Goal: Information Seeking & Learning: Find specific fact

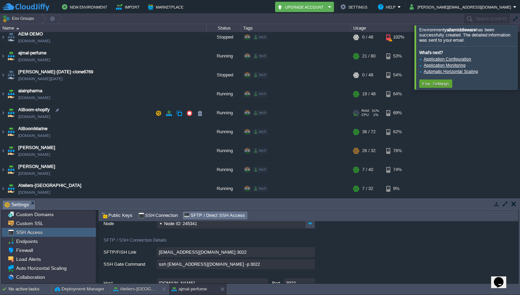
scroll to position [73, 0]
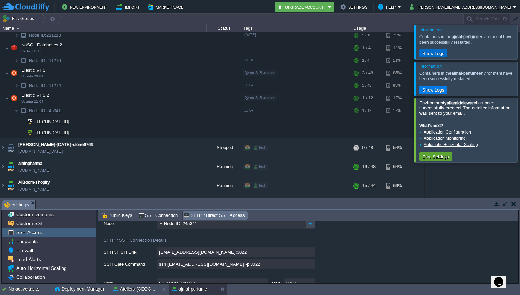
click at [442, 54] on button "Show Logs" at bounding box center [433, 53] width 26 height 6
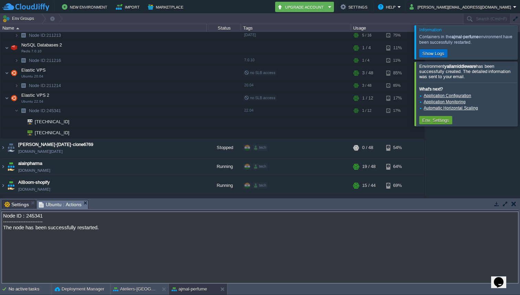
click at [442, 54] on button "Show Logs" at bounding box center [433, 53] width 26 height 6
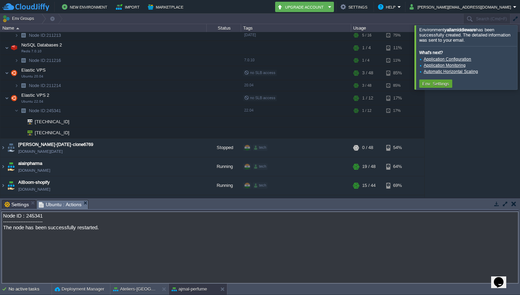
click at [520, 61] on div at bounding box center [528, 57] width 0 height 64
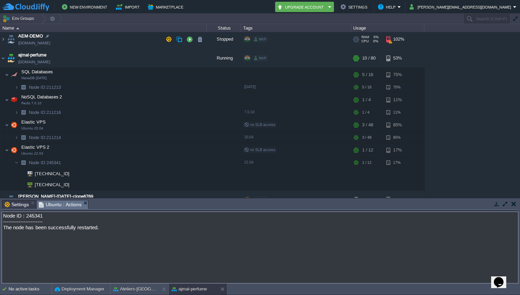
scroll to position [20, 0]
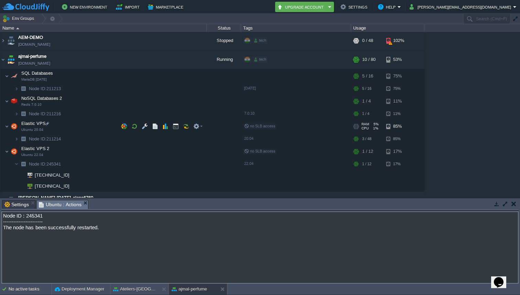
click at [10, 127] on img at bounding box center [14, 126] width 10 height 14
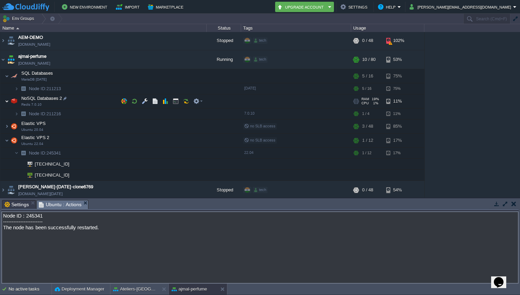
click at [9, 100] on img at bounding box center [7, 101] width 4 height 14
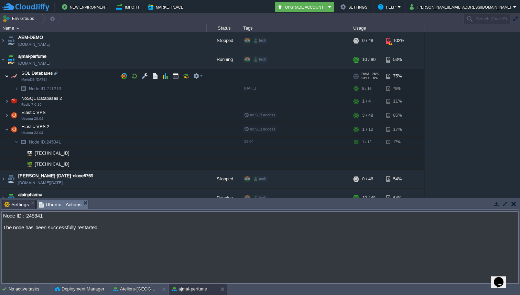
click at [8, 77] on img at bounding box center [7, 76] width 4 height 14
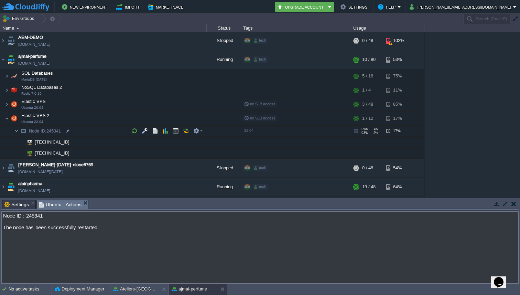
click at [15, 129] on img at bounding box center [16, 131] width 4 height 11
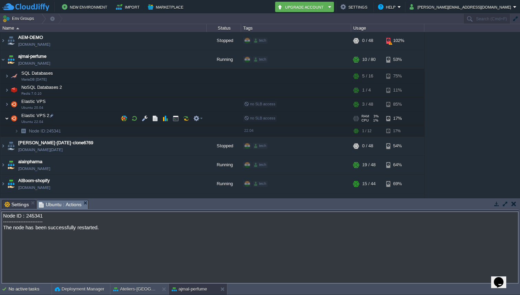
click at [6, 116] on img at bounding box center [7, 118] width 4 height 14
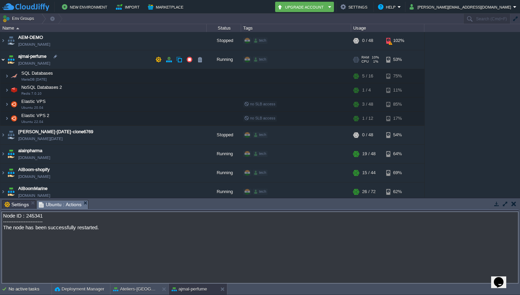
click at [2, 61] on img at bounding box center [3, 59] width 6 height 19
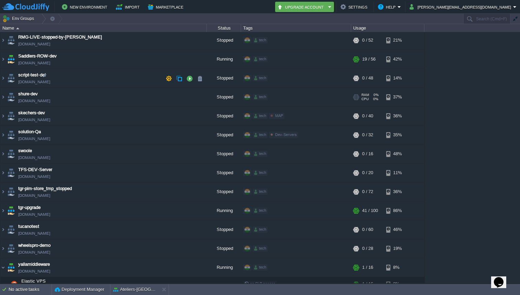
scroll to position [1736, 0]
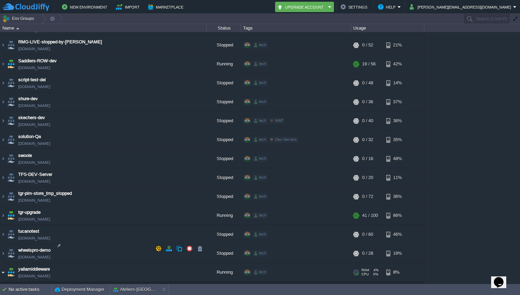
click at [2, 263] on img at bounding box center [3, 272] width 6 height 19
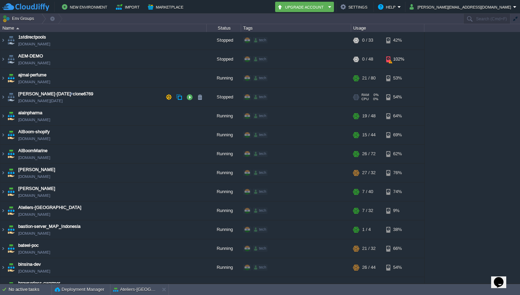
scroll to position [0, 0]
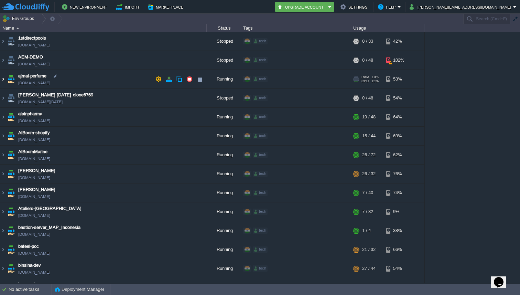
click at [4, 79] on img at bounding box center [3, 79] width 6 height 19
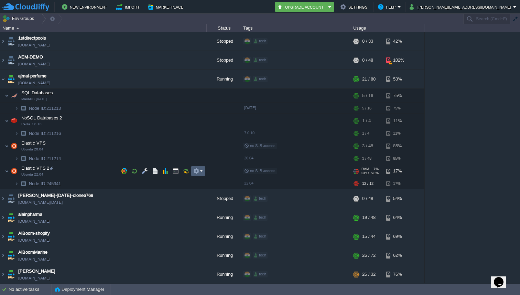
click at [203, 168] on td at bounding box center [198, 171] width 14 height 10
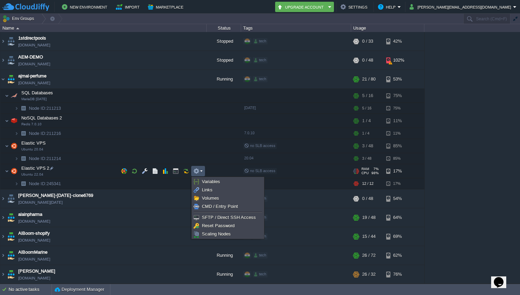
click at [102, 167] on td "Elastic VPS 2 Ubuntu 22.04" at bounding box center [103, 171] width 206 height 14
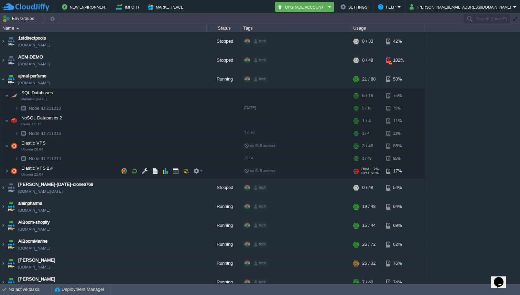
click at [104, 167] on td "Elastic VPS 2 Ubuntu 22.04" at bounding box center [103, 171] width 206 height 14
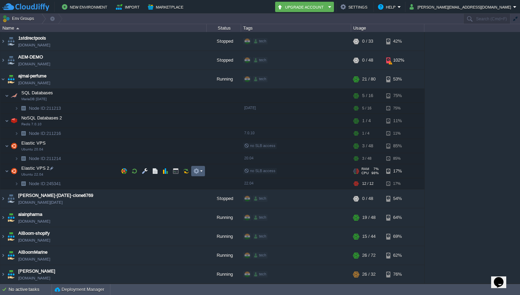
click at [199, 170] on em at bounding box center [197, 171] width 9 height 6
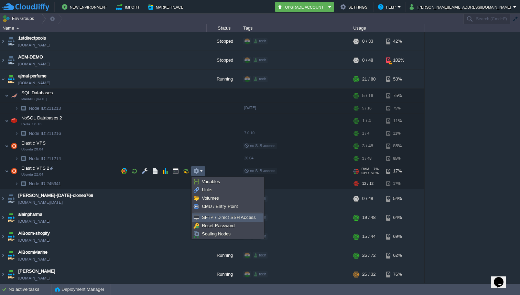
click at [209, 214] on link "SFTP / Direct SSH Access" at bounding box center [228, 218] width 71 height 8
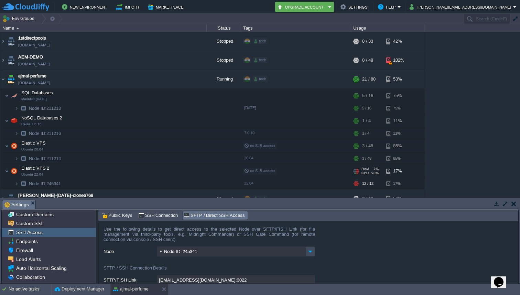
click at [519, 273] on div "Tasks Activity Log Archive Git / SVN Settings Custom Domains Custom SSL SSH Acc…" at bounding box center [260, 240] width 520 height 85
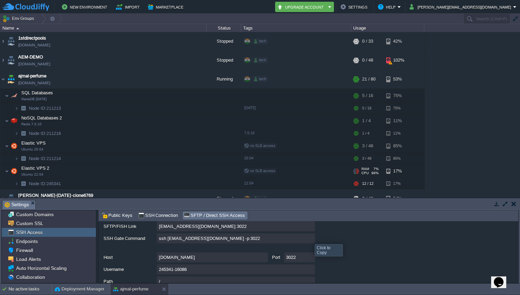
click at [310, 238] on input "ssh [EMAIL_ADDRESS][DOMAIN_NAME] -p 3022" at bounding box center [236, 238] width 158 height 10
click at [19, 158] on img at bounding box center [24, 158] width 10 height 11
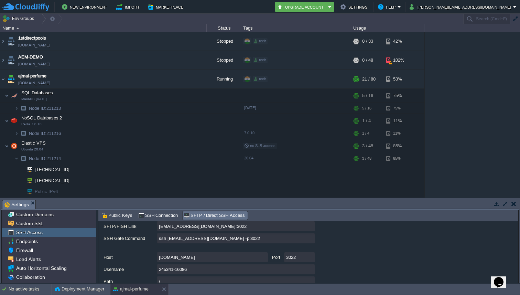
scroll to position [145, 0]
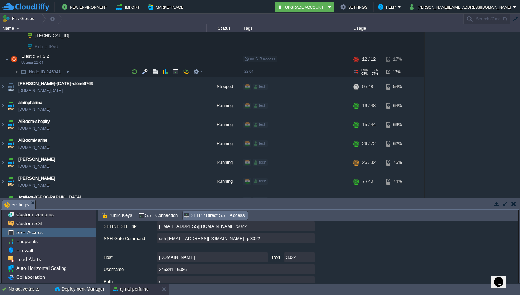
click at [18, 72] on img at bounding box center [16, 71] width 4 height 11
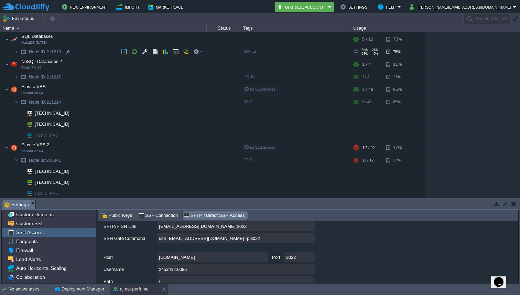
scroll to position [62, 0]
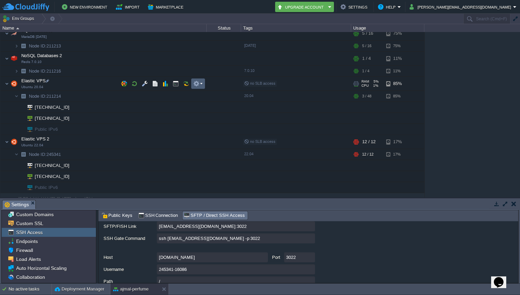
click at [201, 80] on td at bounding box center [198, 83] width 14 height 10
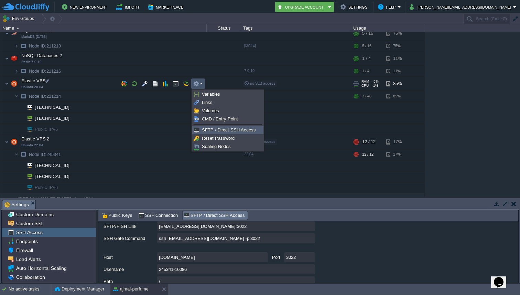
click at [210, 128] on span "SFTP / Direct SSH Access" at bounding box center [229, 129] width 54 height 5
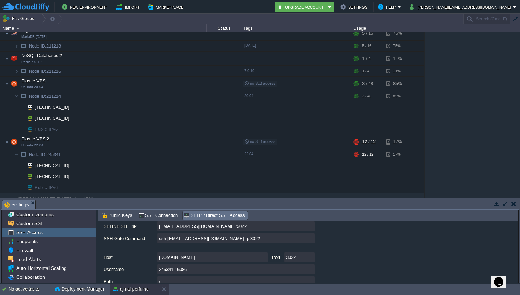
click at [514, 202] on button "button" at bounding box center [513, 204] width 5 height 6
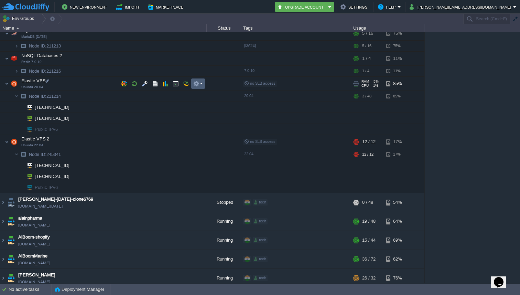
click at [203, 81] on td at bounding box center [198, 83] width 14 height 10
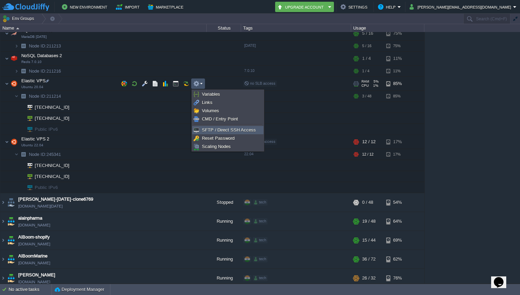
click at [210, 128] on span "SFTP / Direct SSH Access" at bounding box center [229, 129] width 54 height 5
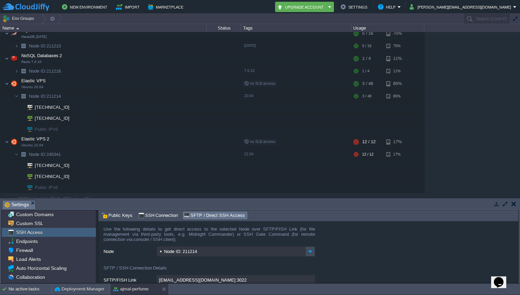
click at [519, 275] on div "Tasks Activity Log Archive Git / SVN Settings No items to display id Date Envir…" at bounding box center [260, 240] width 520 height 85
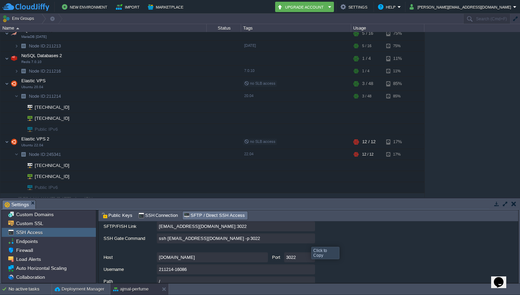
click at [309, 239] on input "ssh 211214-16086@gate.cloudjiffy.com -p 3022" at bounding box center [236, 238] width 158 height 10
type textarea "ssh 211214-16086@gate.cloudjiffy.com -p 3022"
